Goal: Navigation & Orientation: Find specific page/section

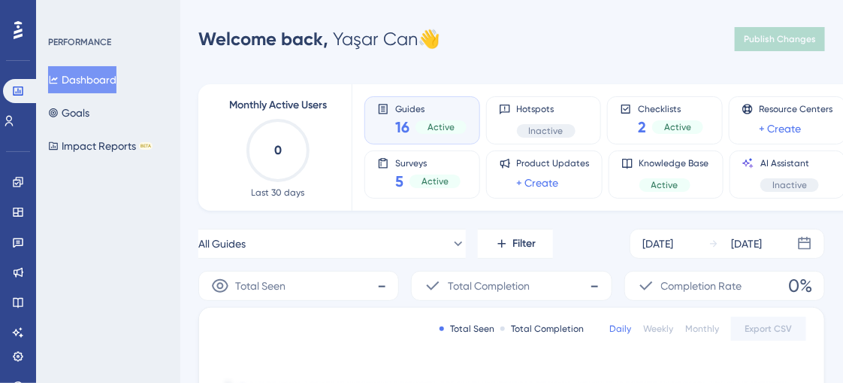
scroll to position [113, 0]
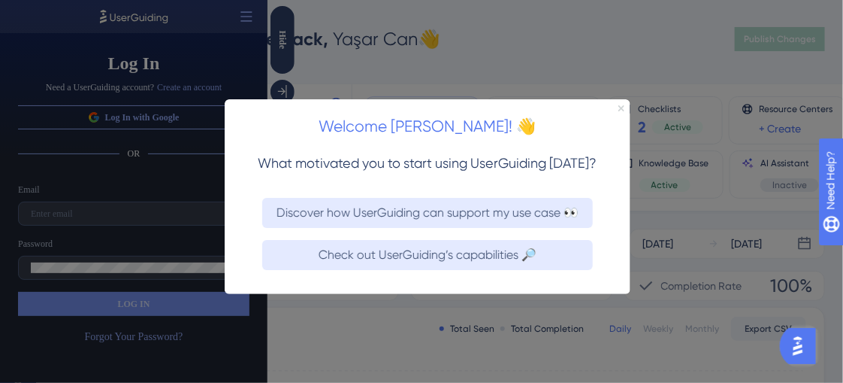
click at [621, 105] on icon "Close Preview" at bounding box center [621, 108] width 6 height 6
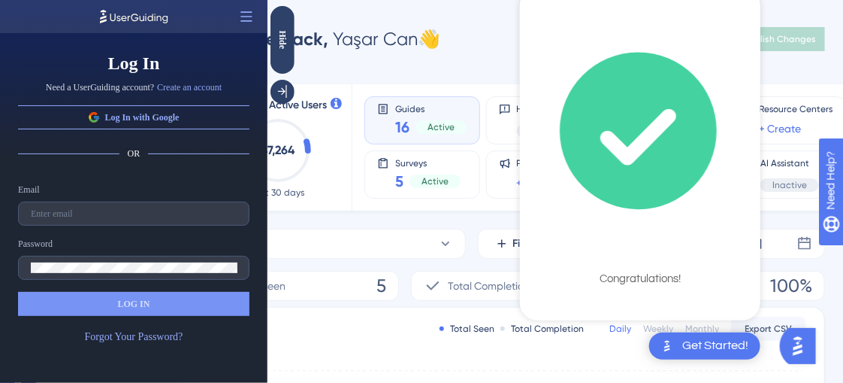
click at [452, 43] on div "Welcome back, [PERSON_NAME] 👋 Publish Changes" at bounding box center [511, 39] width 627 height 30
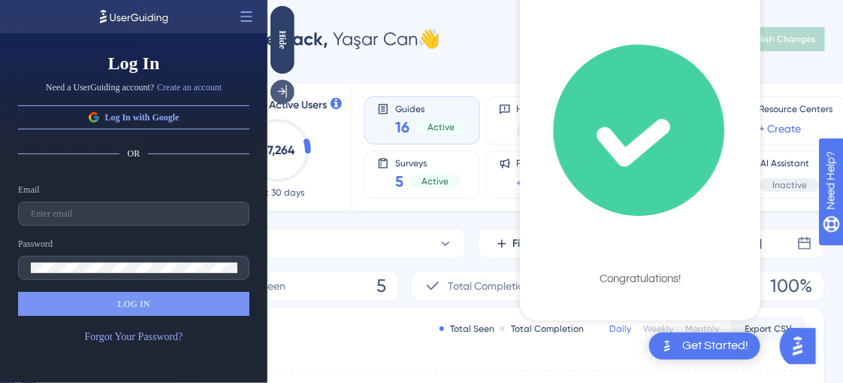
click at [289, 95] on div at bounding box center [282, 92] width 24 height 24
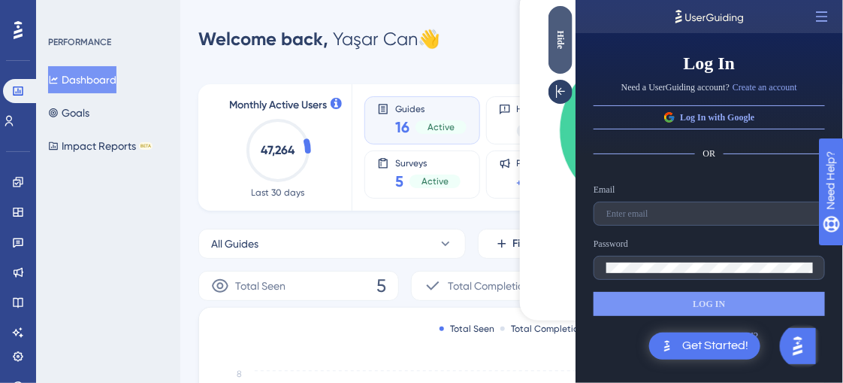
click at [569, 37] on div "Hide" at bounding box center [560, 39] width 24 height 19
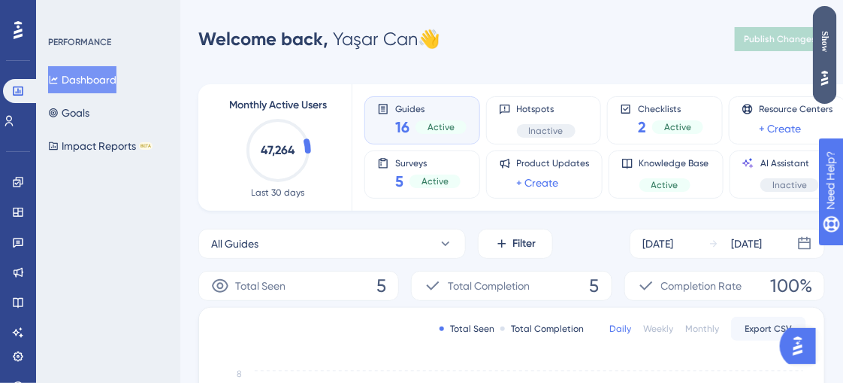
click at [825, 20] on div "Show" at bounding box center [825, 55] width 24 height 98
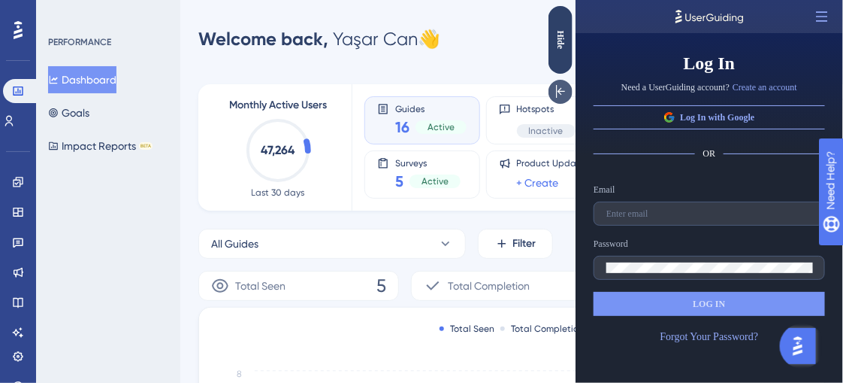
click at [565, 92] on icon at bounding box center [559, 91] width 15 height 15
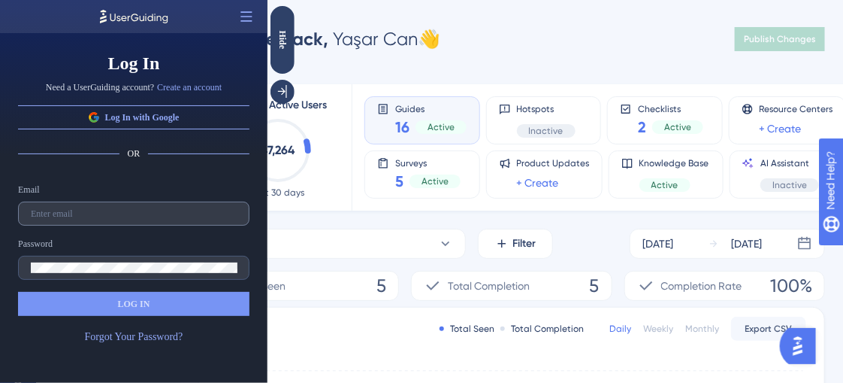
click at [136, 203] on label at bounding box center [134, 213] width 232 height 24
click at [136, 208] on input "text" at bounding box center [134, 213] width 206 height 11
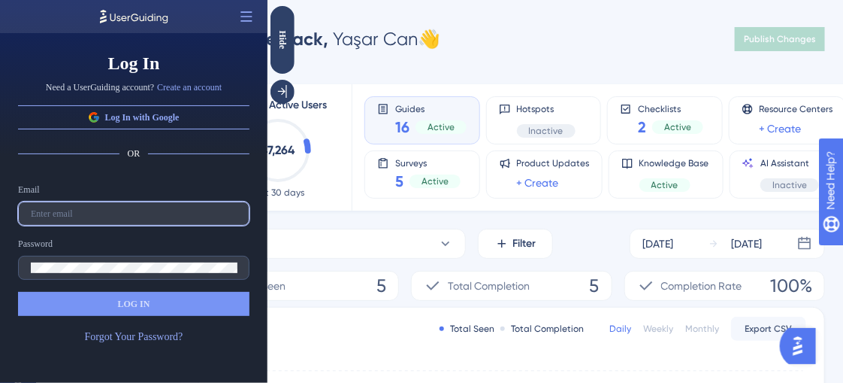
click at [113, 218] on label at bounding box center [134, 213] width 232 height 24
click at [113, 218] on input "text" at bounding box center [134, 213] width 206 height 11
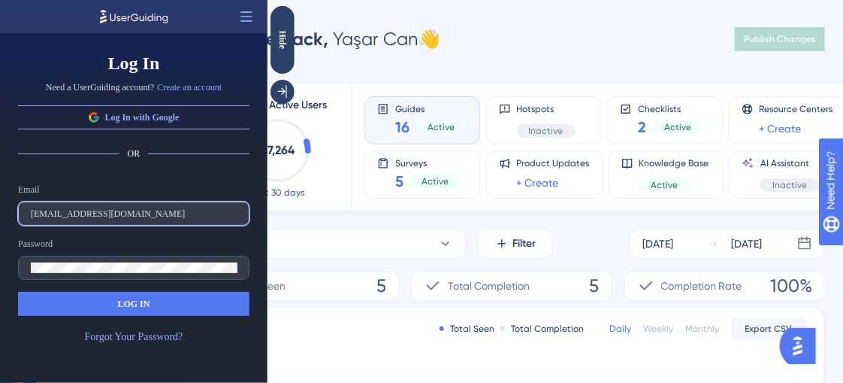
type input "[EMAIL_ADDRESS][DOMAIN_NAME]"
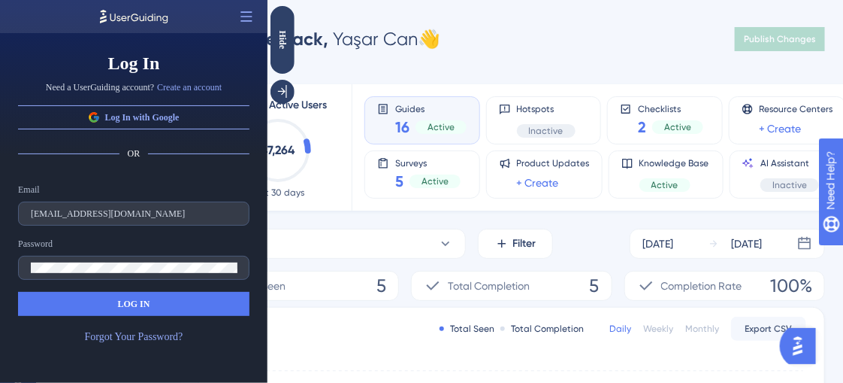
click at [132, 314] on button "LOG IN" at bounding box center [134, 304] width 232 height 24
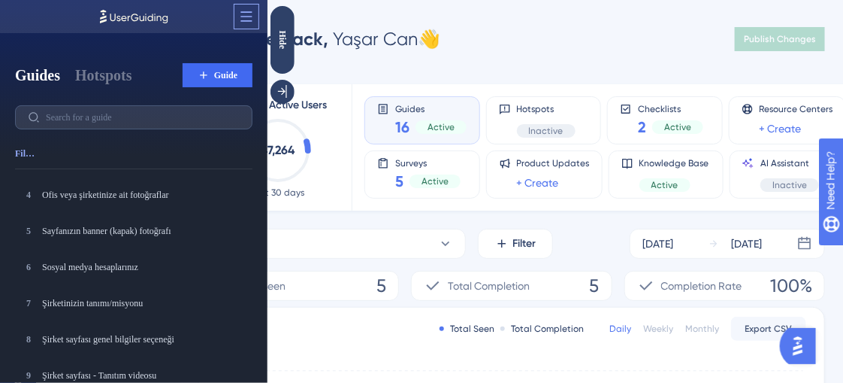
click at [253, 14] on icon at bounding box center [246, 16] width 15 height 15
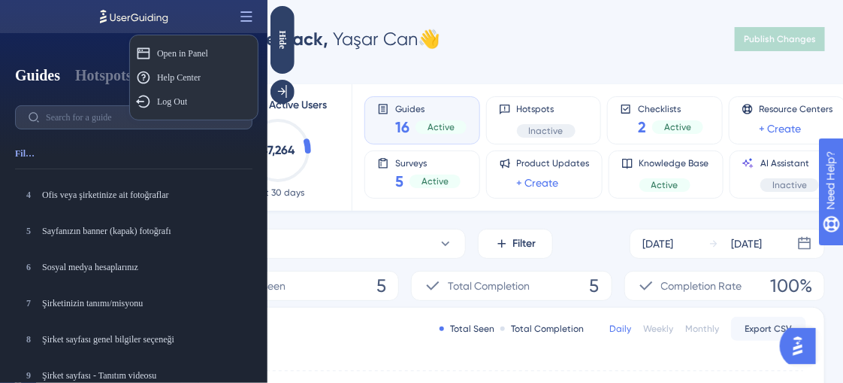
click at [253, 14] on icon at bounding box center [246, 16] width 15 height 15
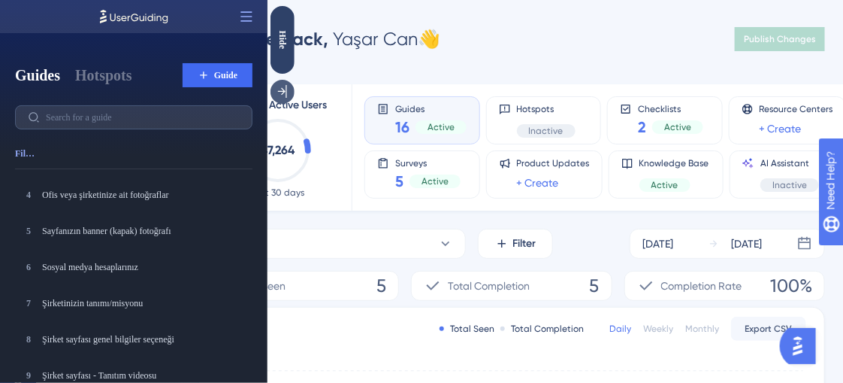
click at [280, 87] on icon at bounding box center [281, 91] width 15 height 15
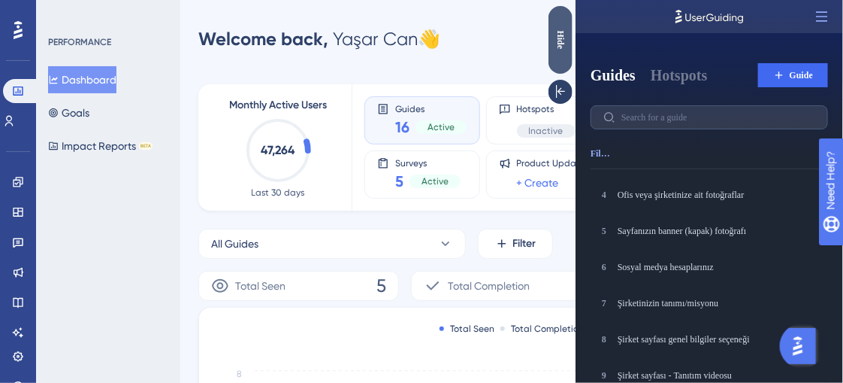
click at [564, 30] on div "Hide" at bounding box center [560, 39] width 24 height 19
